Goal: Transaction & Acquisition: Purchase product/service

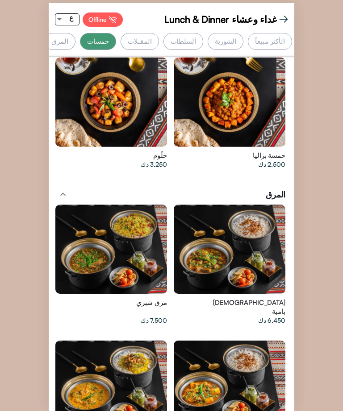
scroll to position [0, 0]
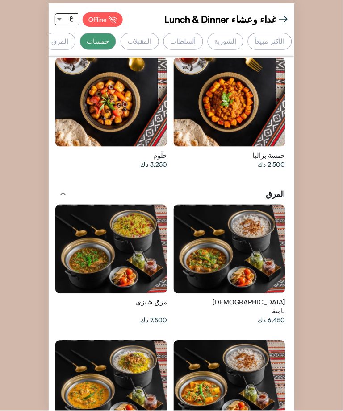
click at [288, 225] on div "[DEMOGRAPHIC_DATA] بامية 6.450 دك" at bounding box center [230, 268] width 118 height 136
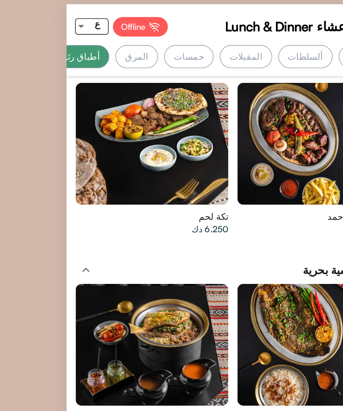
scroll to position [0, 0]
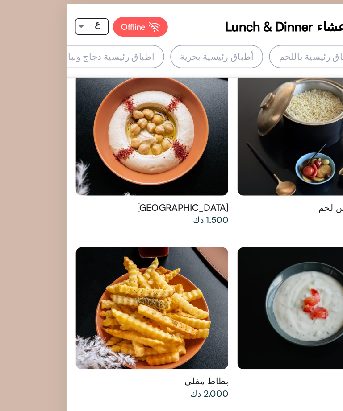
click at [162, 47] on div "أطباق رئيسية بحرية" at bounding box center [158, 41] width 68 height 17
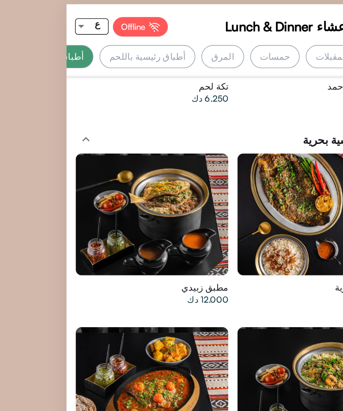
click at [181, 47] on div "حمسات" at bounding box center [201, 41] width 41 height 17
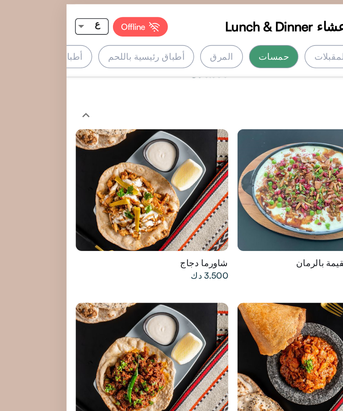
click at [57, 42] on div "أطباق رئيسية بحرية" at bounding box center [34, 41] width 68 height 17
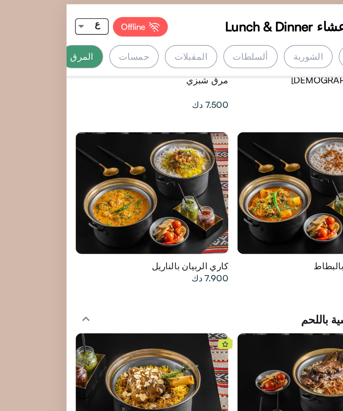
click at [86, 44] on div "حمسات" at bounding box center [98, 41] width 37 height 17
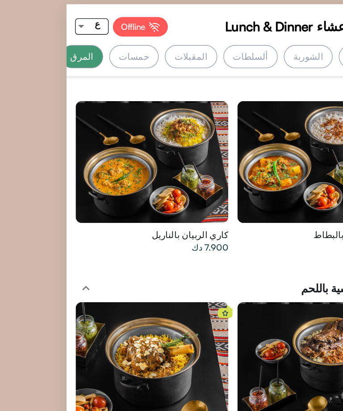
click at [165, 33] on div "ألسلطات" at bounding box center [183, 41] width 40 height 17
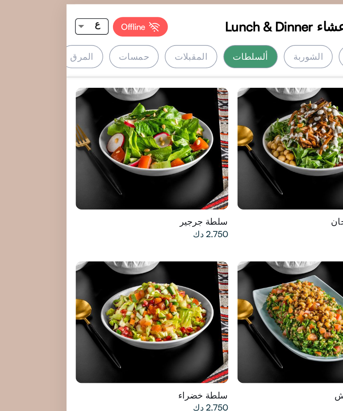
scroll to position [449, 0]
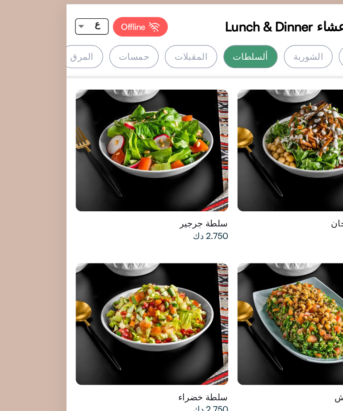
click at [207, 33] on div "الشوربة" at bounding box center [225, 41] width 36 height 17
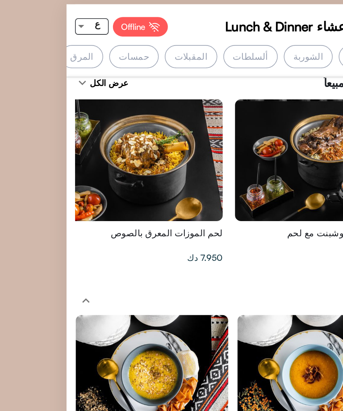
scroll to position [8, 35]
click at [248, 34] on div "الأكثر مبيعاً" at bounding box center [270, 41] width 44 height 17
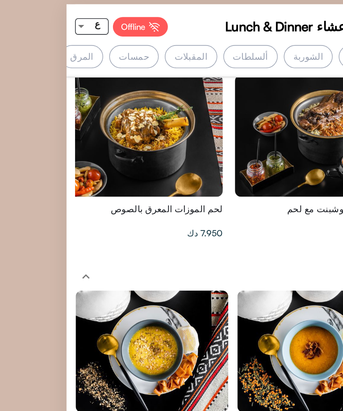
scroll to position [27, 0]
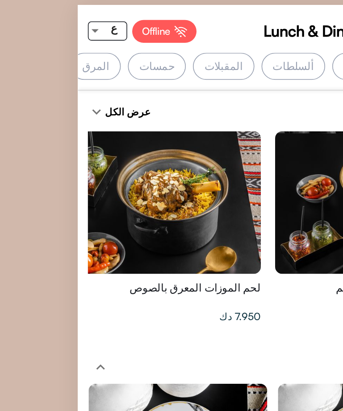
click at [116, 132] on div at bounding box center [107, 126] width 112 height 89
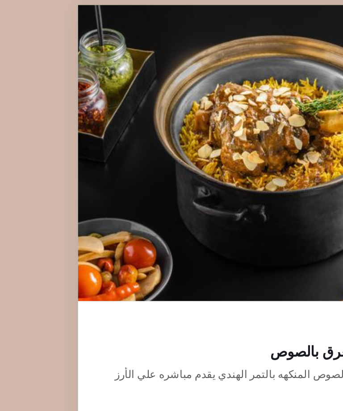
scroll to position [0, 0]
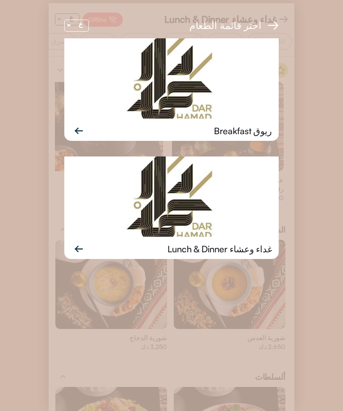
click at [197, 189] on img at bounding box center [171, 197] width 214 height 80
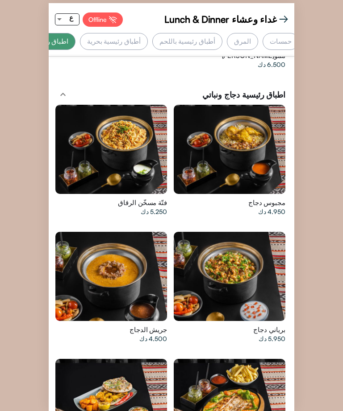
scroll to position [0, -182]
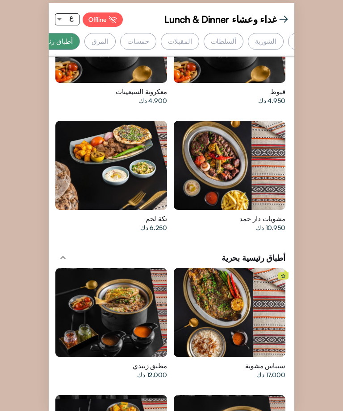
click at [62, 14] on div at bounding box center [59, 19] width 8 height 11
click at [60, 15] on div at bounding box center [171, 205] width 343 height 411
click at [66, 33] on div "أطباق رئيسية باللحم" at bounding box center [45, 41] width 70 height 17
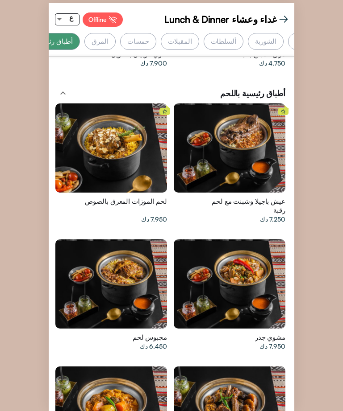
click at [56, 15] on div at bounding box center [59, 19] width 8 height 11
click at [74, 7] on div at bounding box center [171, 205] width 343 height 411
click at [69, 23] on div "ع" at bounding box center [71, 17] width 16 height 11
click at [67, 25] on span "EN" at bounding box center [63, 33] width 17 height 20
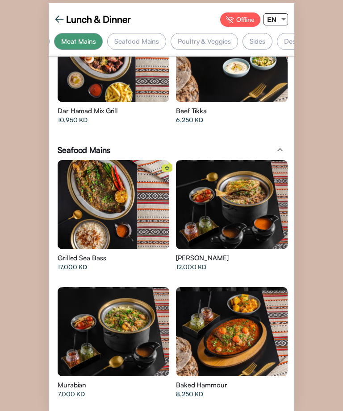
click at [286, 15] on div at bounding box center [283, 19] width 8 height 11
click at [291, 17] on div at bounding box center [171, 205] width 343 height 411
click at [229, 49] on div "Poultry & Veggies" at bounding box center [203, 41] width 71 height 17
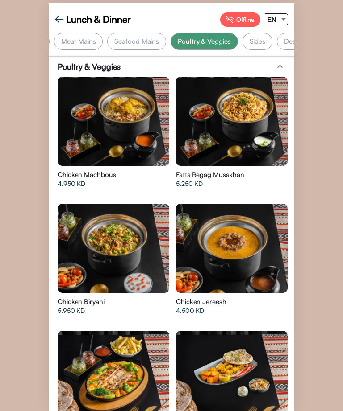
scroll to position [0, 378]
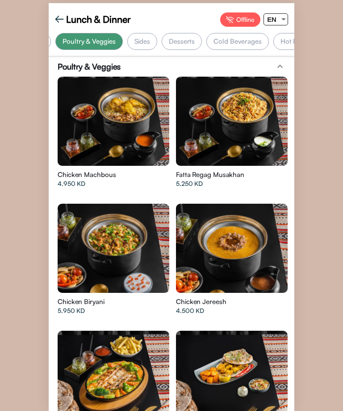
click at [285, 21] on div at bounding box center [283, 19] width 8 height 11
click at [228, 50] on mat-option "ع" at bounding box center [217, 53] width 31 height 20
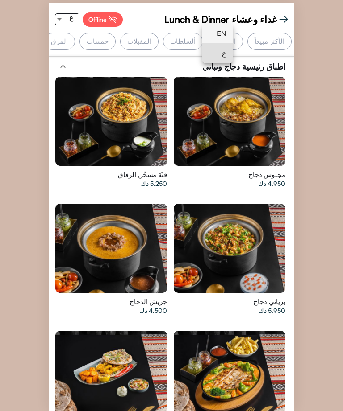
scroll to position [0, 1]
click at [220, 49] on div "الشوربة" at bounding box center [225, 41] width 36 height 17
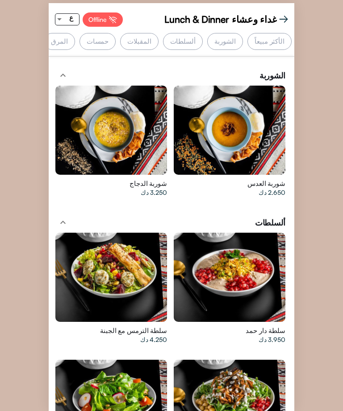
scroll to position [0, 0]
